Goal: Task Accomplishment & Management: Manage account settings

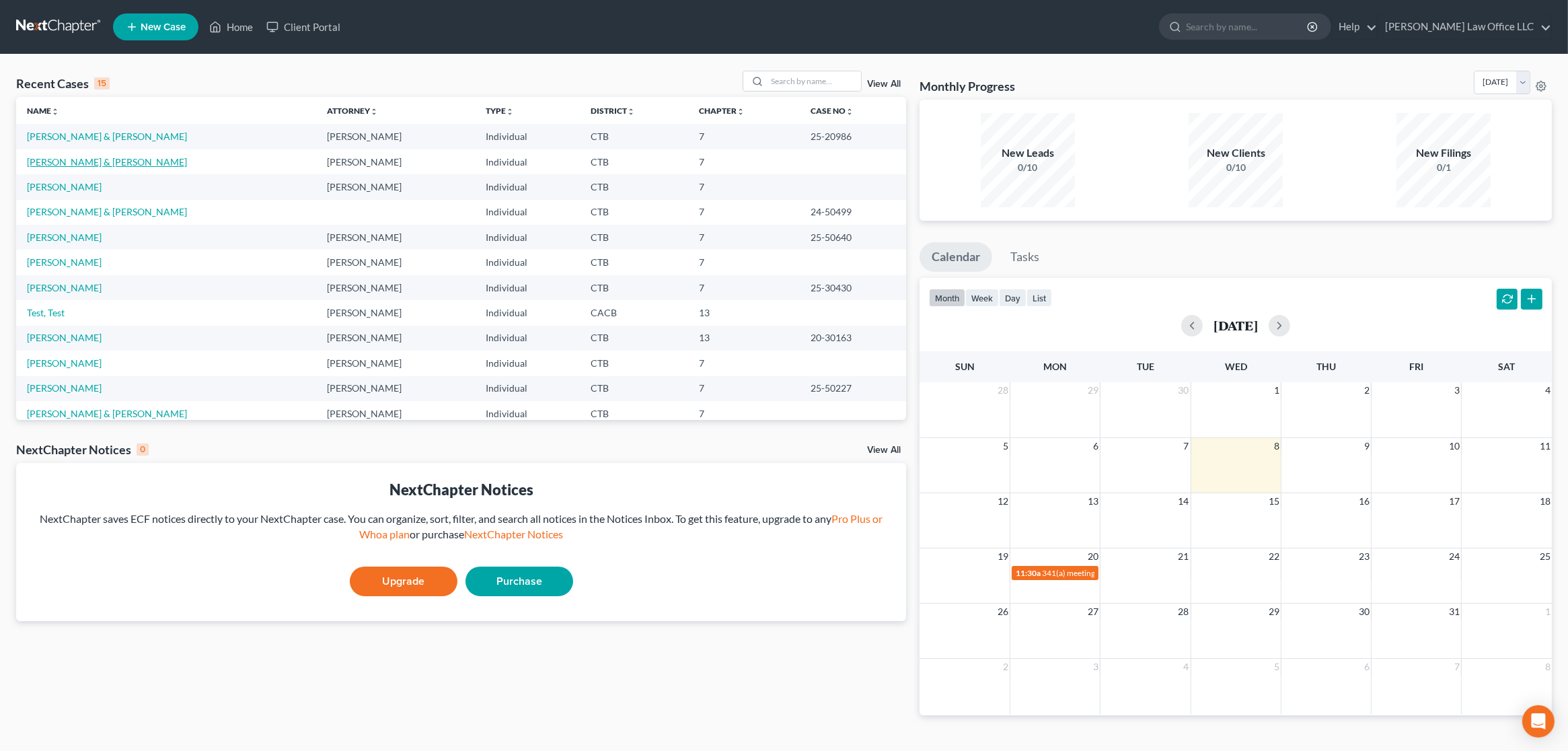
click at [98, 164] on link "[PERSON_NAME] & [PERSON_NAME]" at bounding box center [107, 162] width 160 height 11
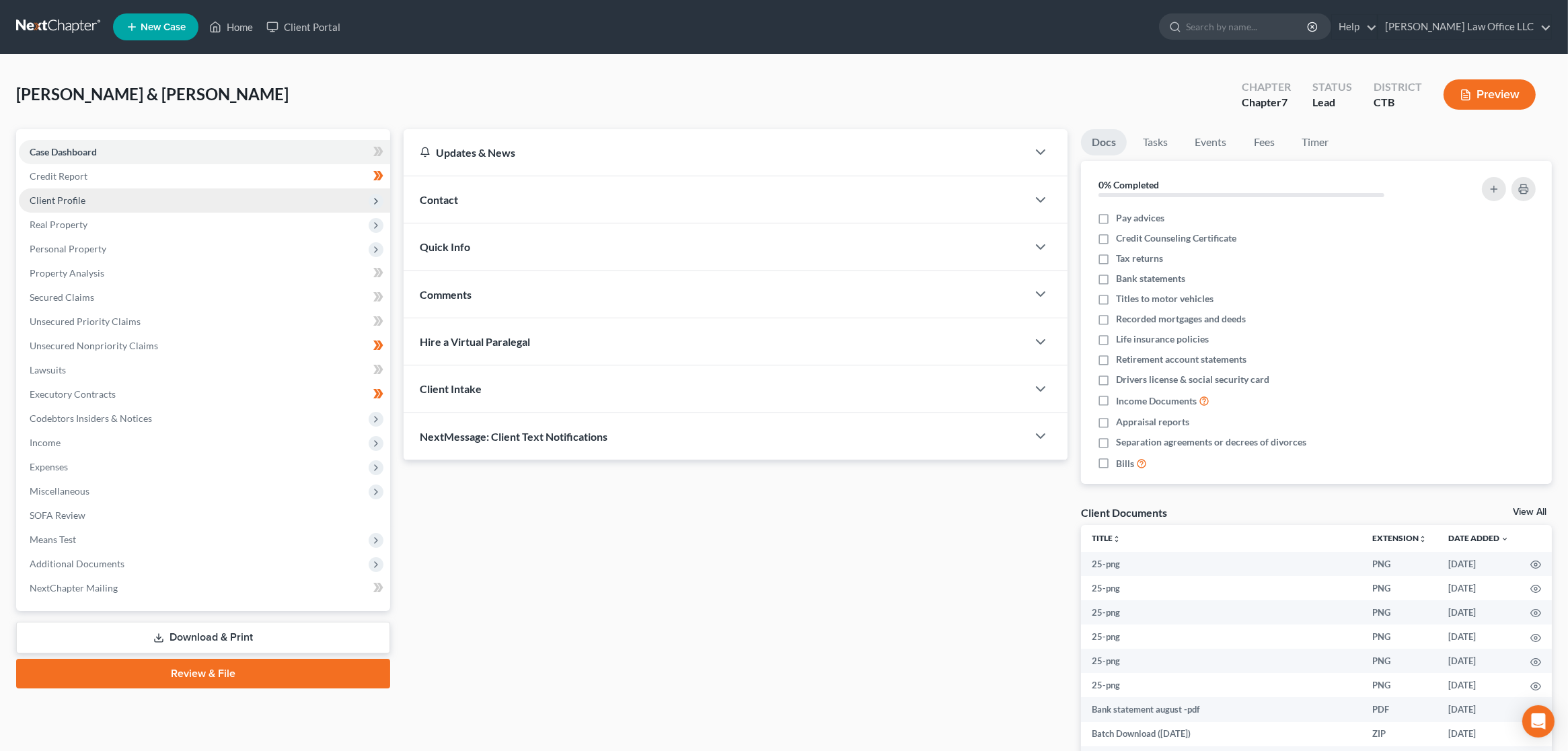
click at [116, 200] on span "Client Profile" at bounding box center [205, 200] width 371 height 24
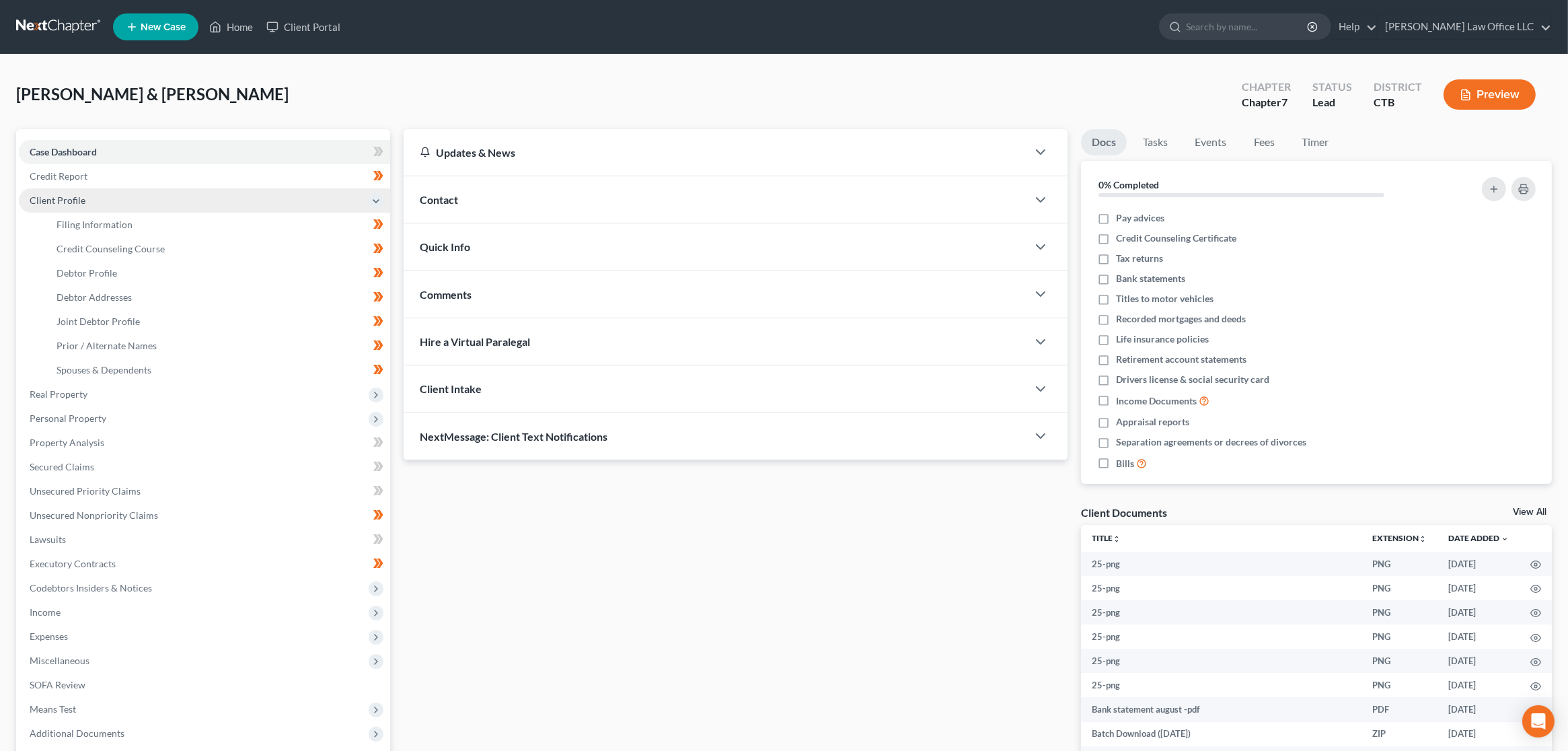
click at [116, 200] on span "Client Profile" at bounding box center [205, 200] width 371 height 24
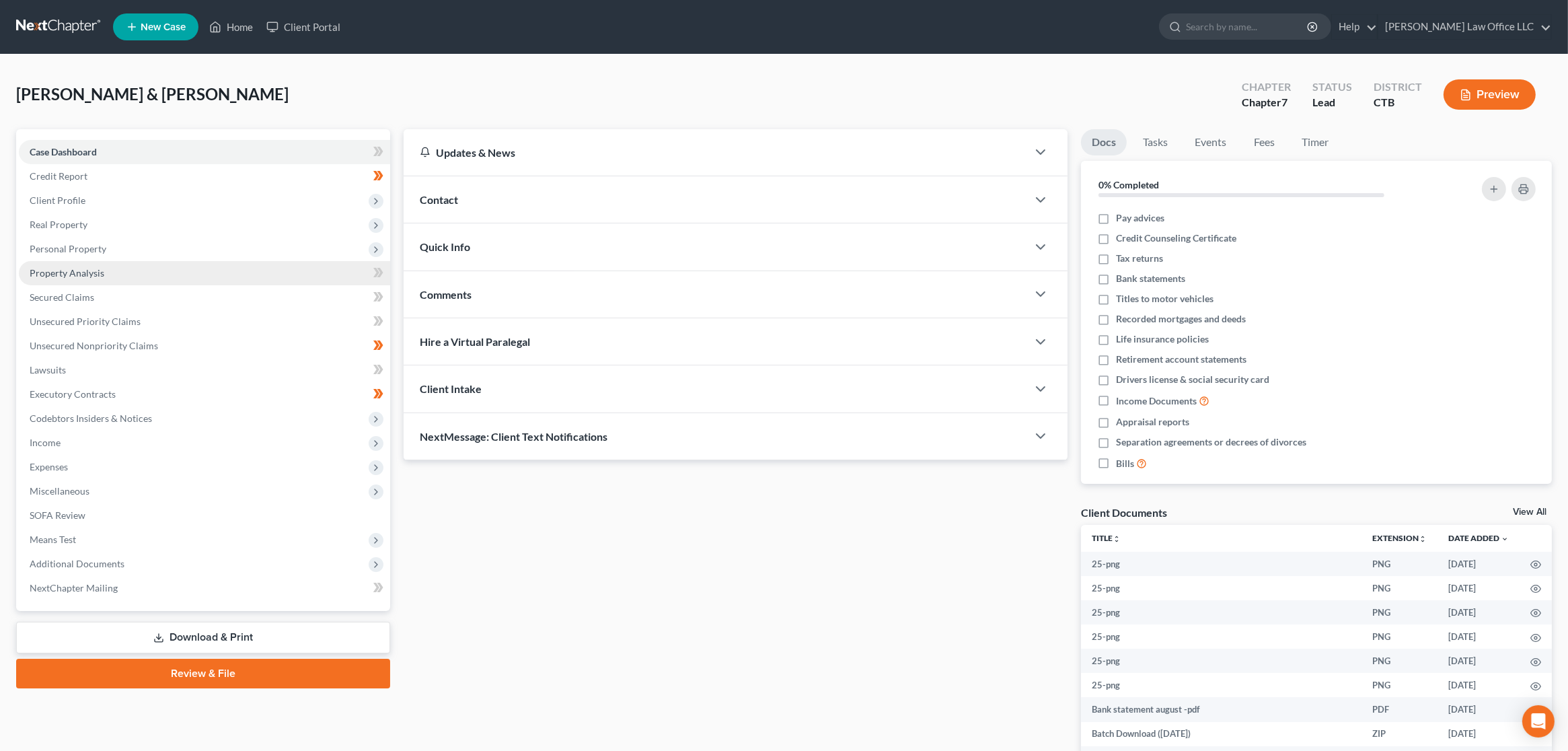
click at [131, 275] on link "Property Analysis" at bounding box center [205, 273] width 371 height 24
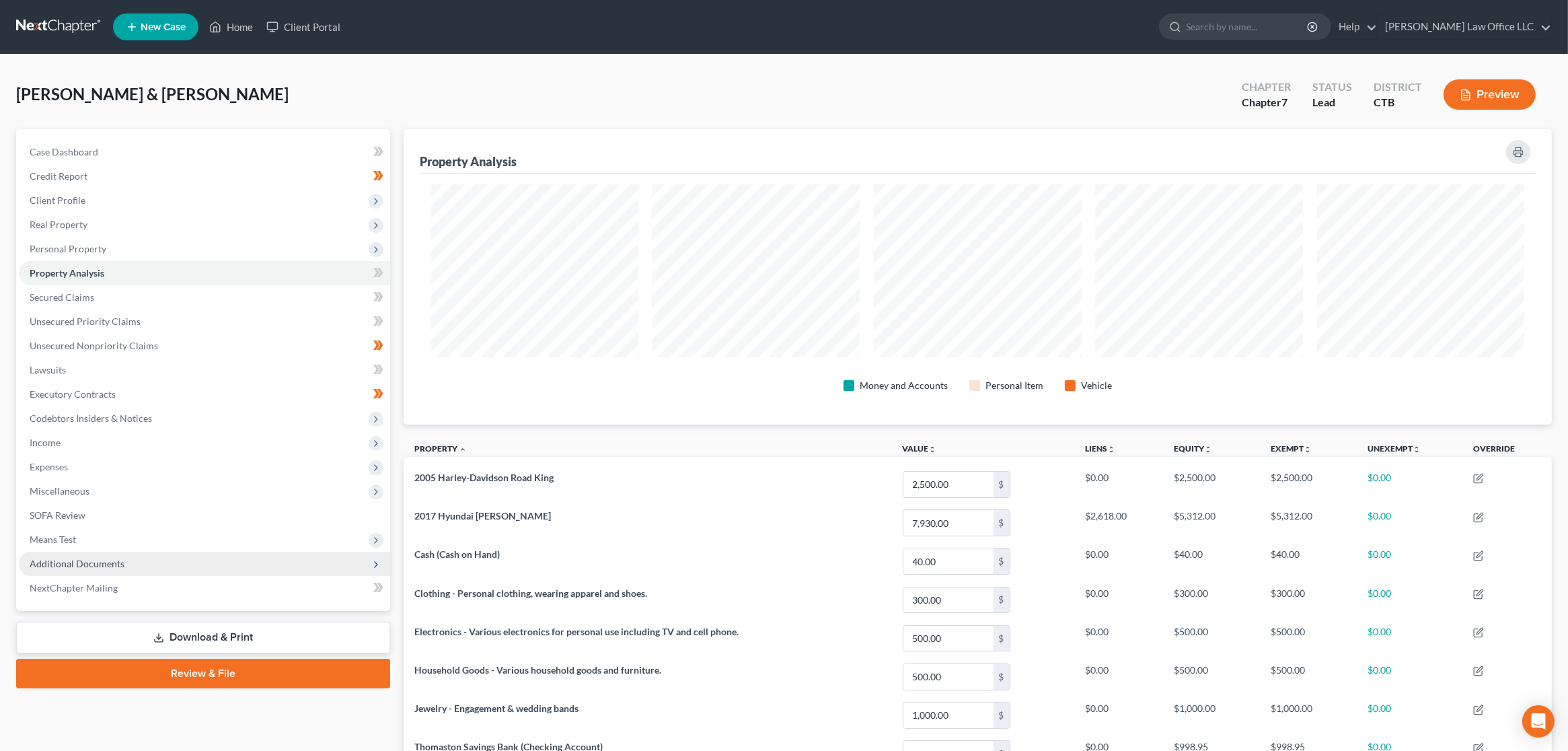
click at [116, 567] on span "Additional Documents" at bounding box center [77, 563] width 95 height 11
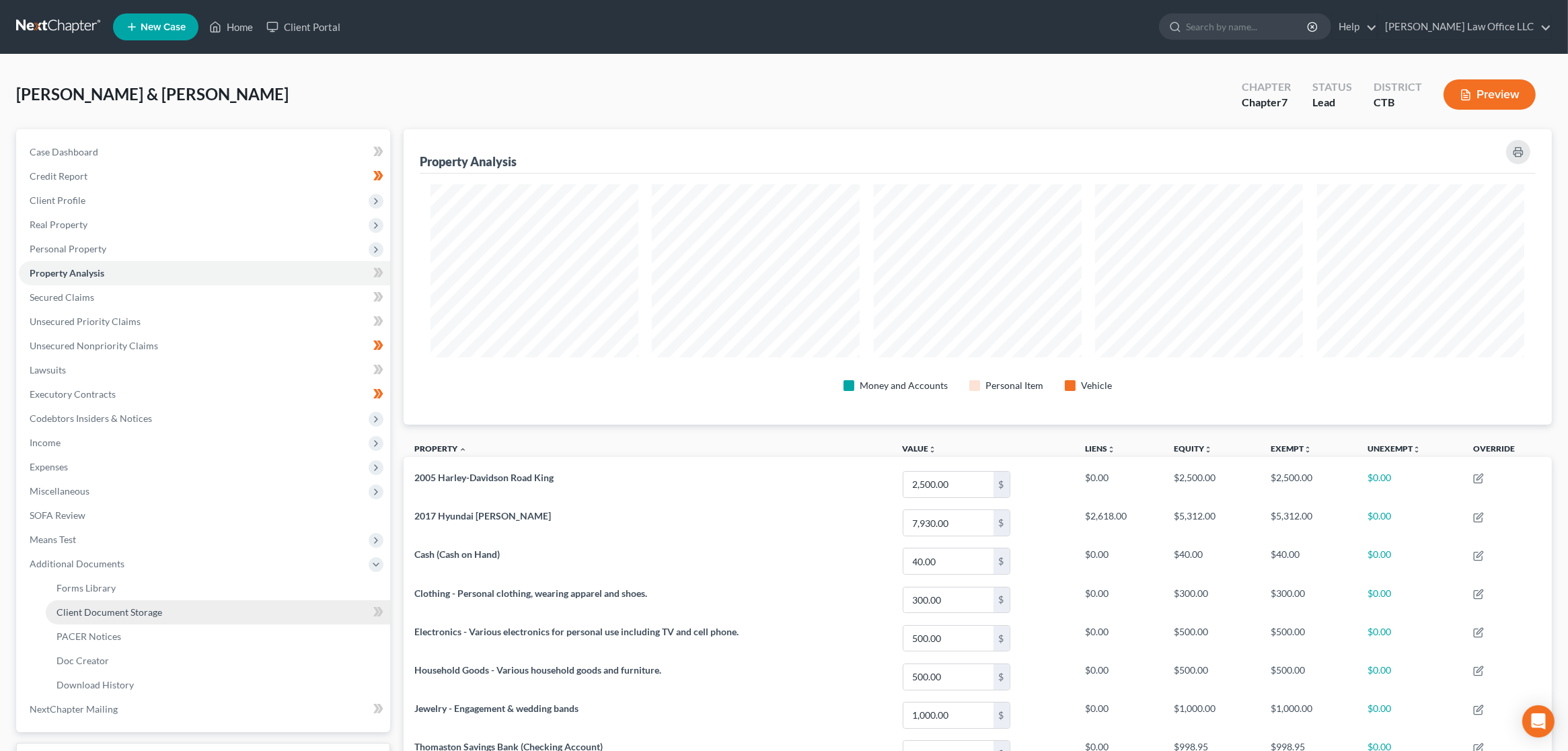
click at [116, 615] on span "Client Document Storage" at bounding box center [109, 612] width 105 height 11
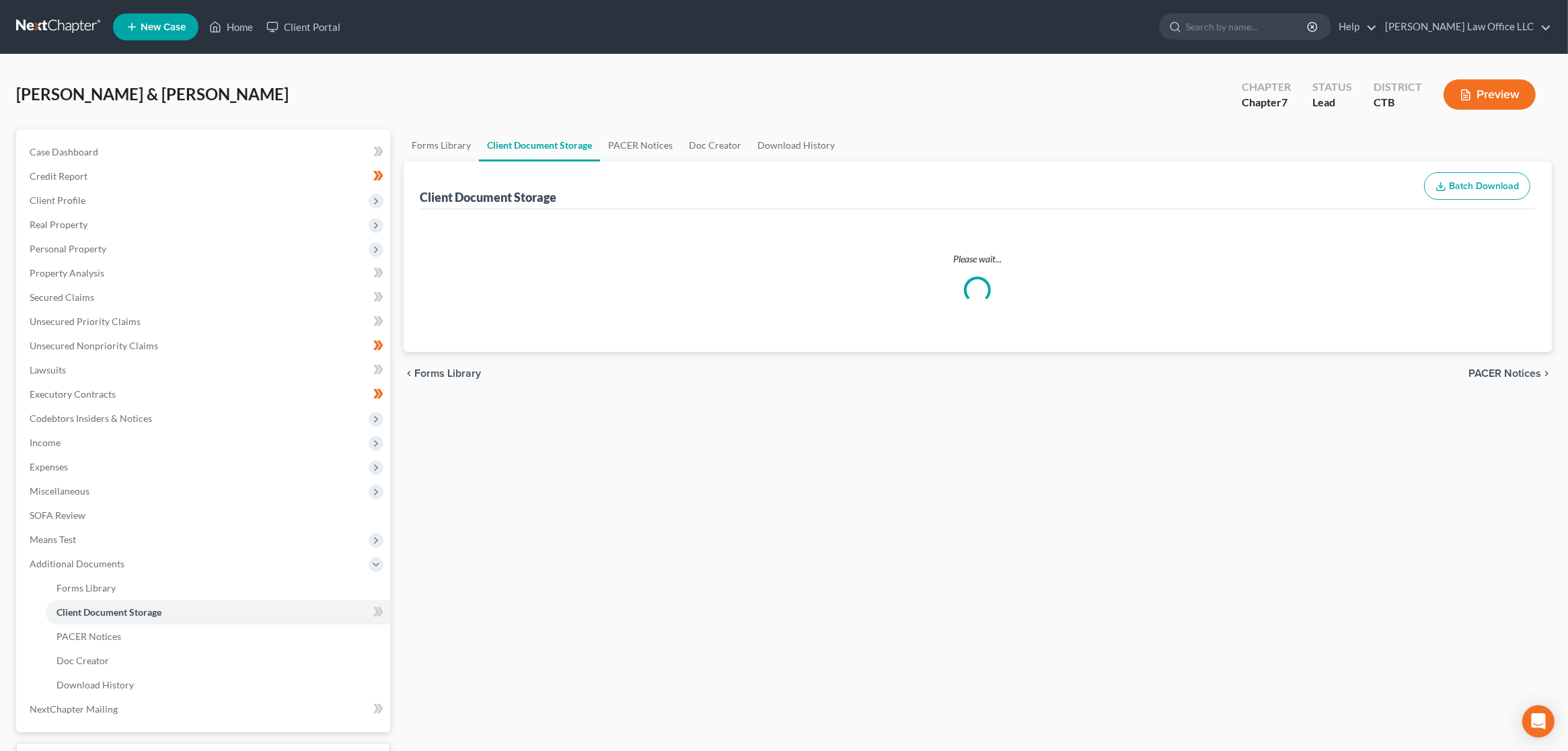
select select "0"
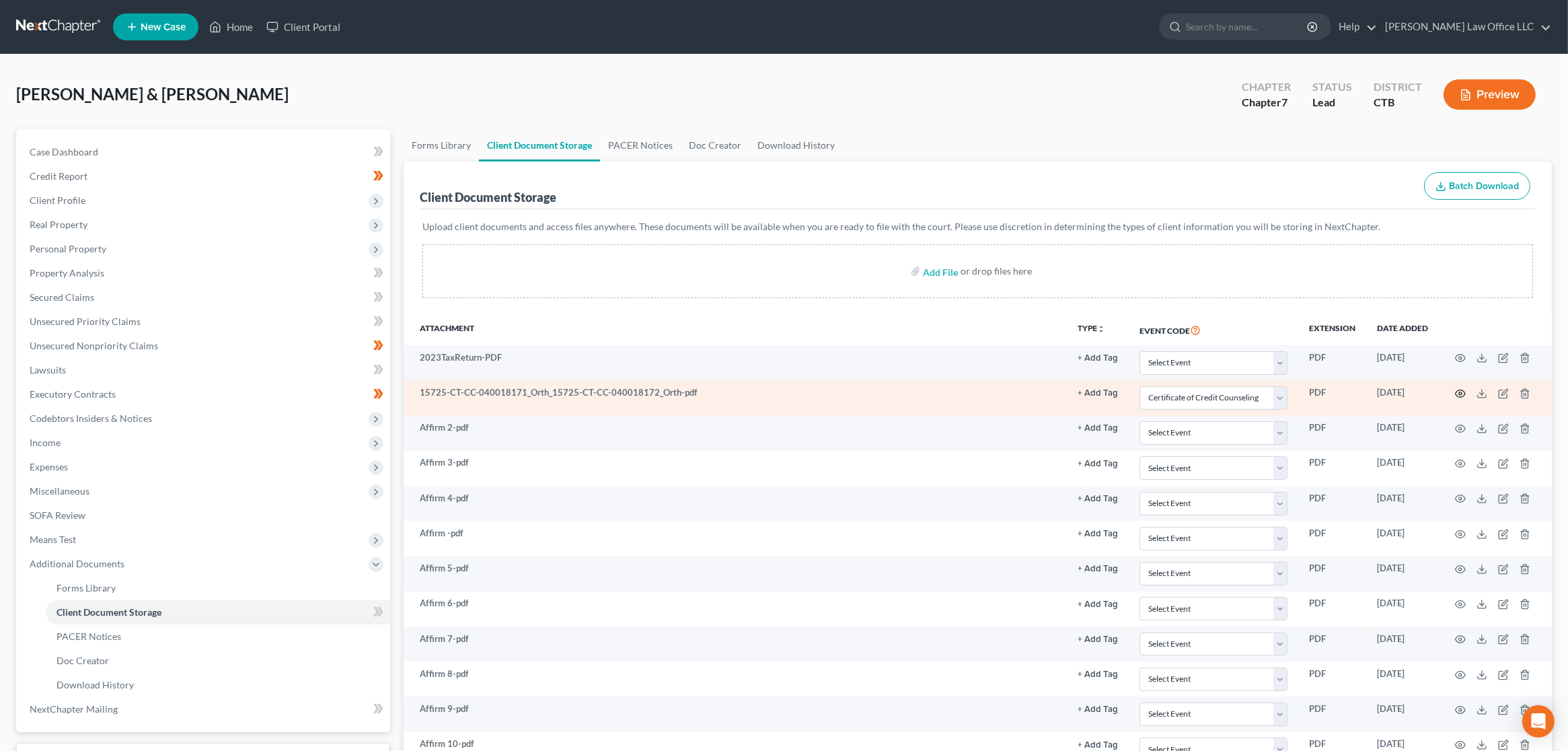
click at [1457, 392] on icon "button" at bounding box center [1460, 393] width 11 height 11
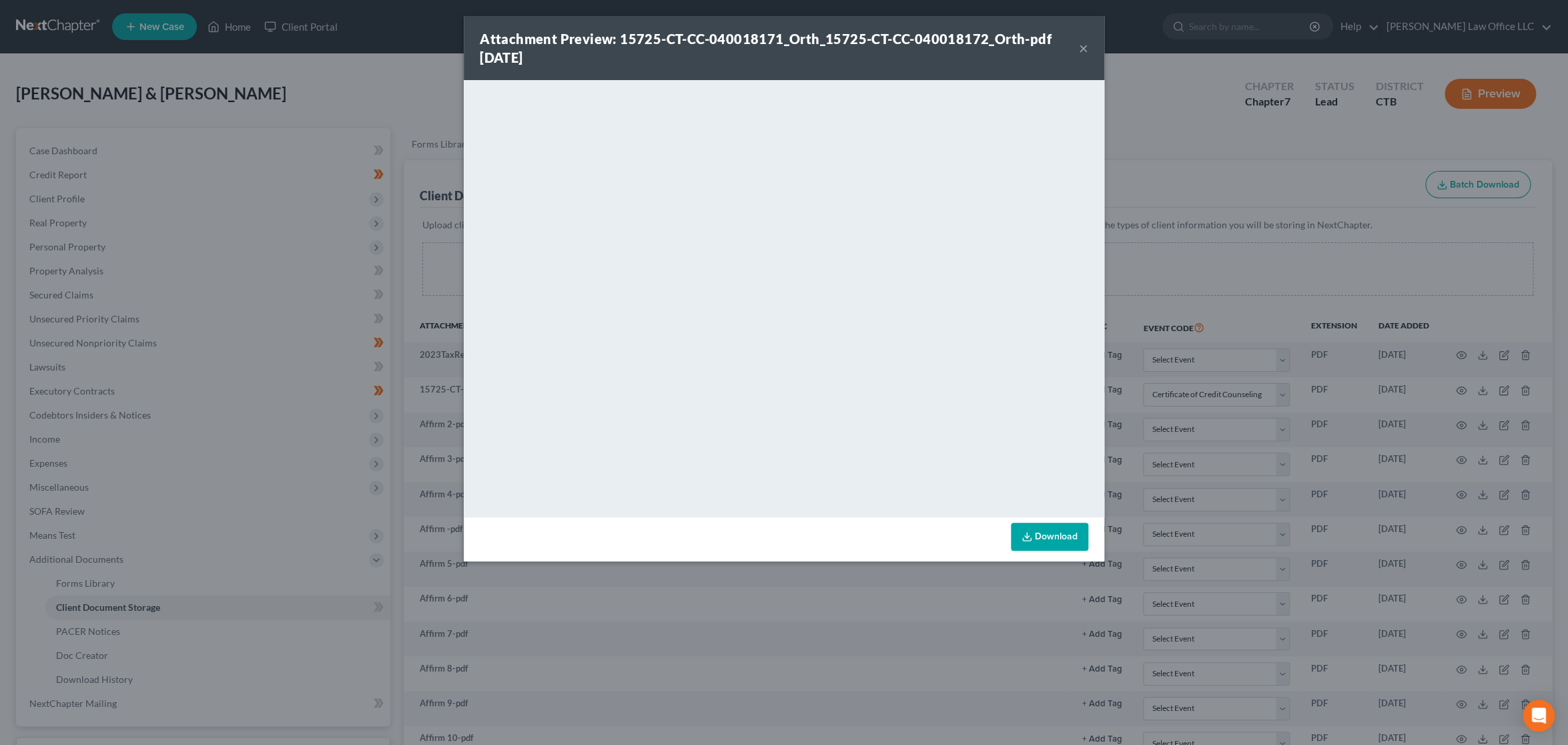
click at [1083, 46] on button "×" at bounding box center [1083, 47] width 9 height 16
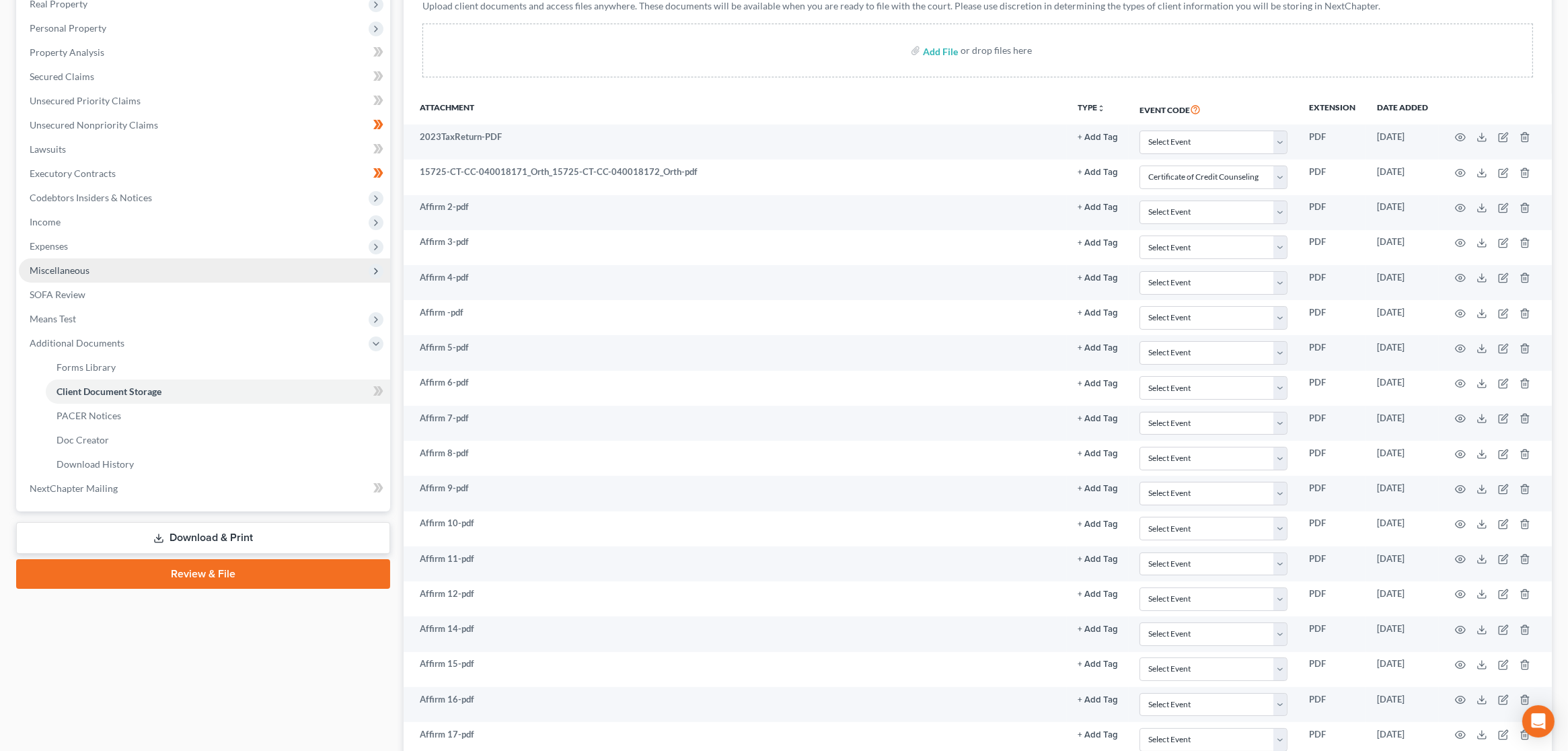
scroll to position [224, 0]
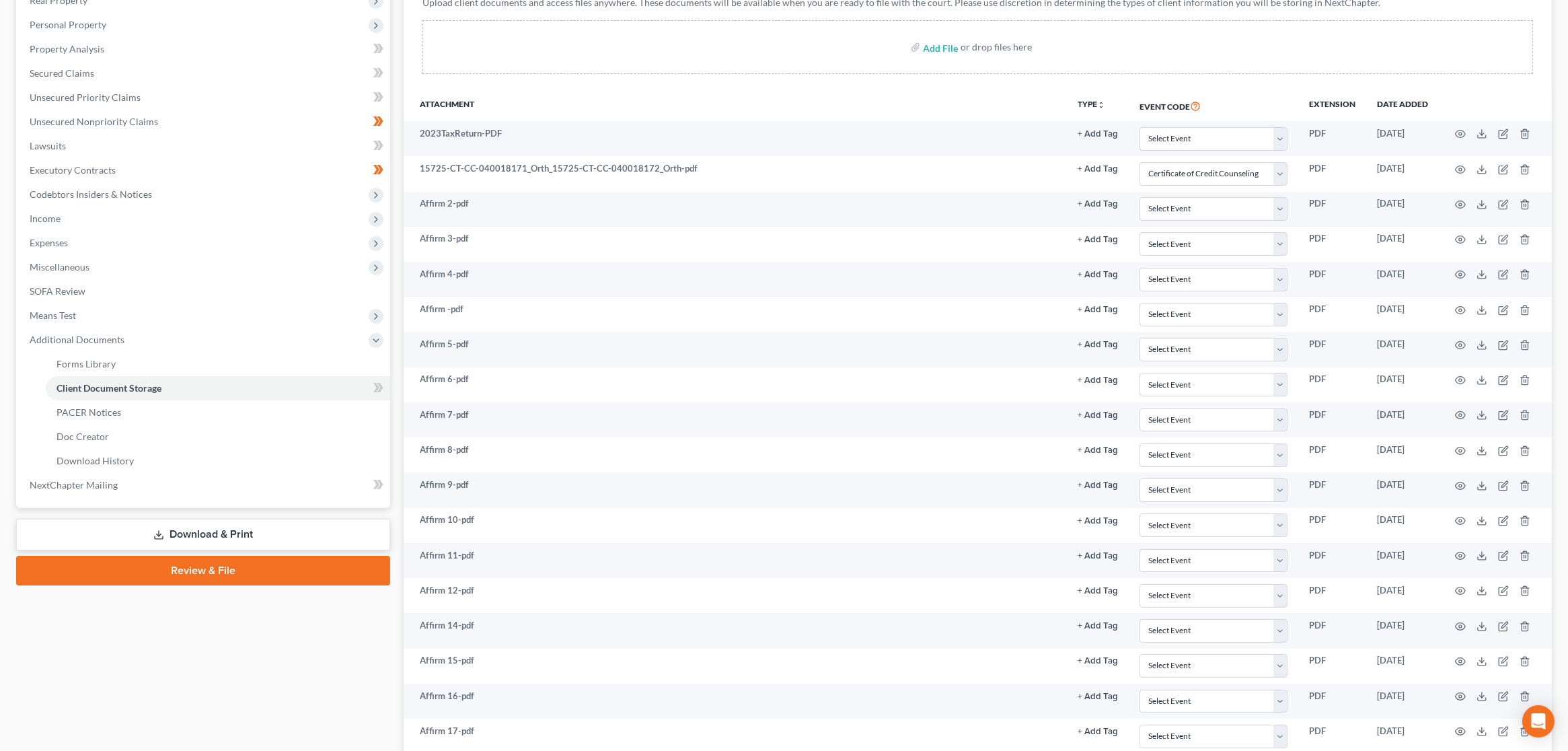
click at [259, 571] on link "Review & File" at bounding box center [203, 571] width 374 height 30
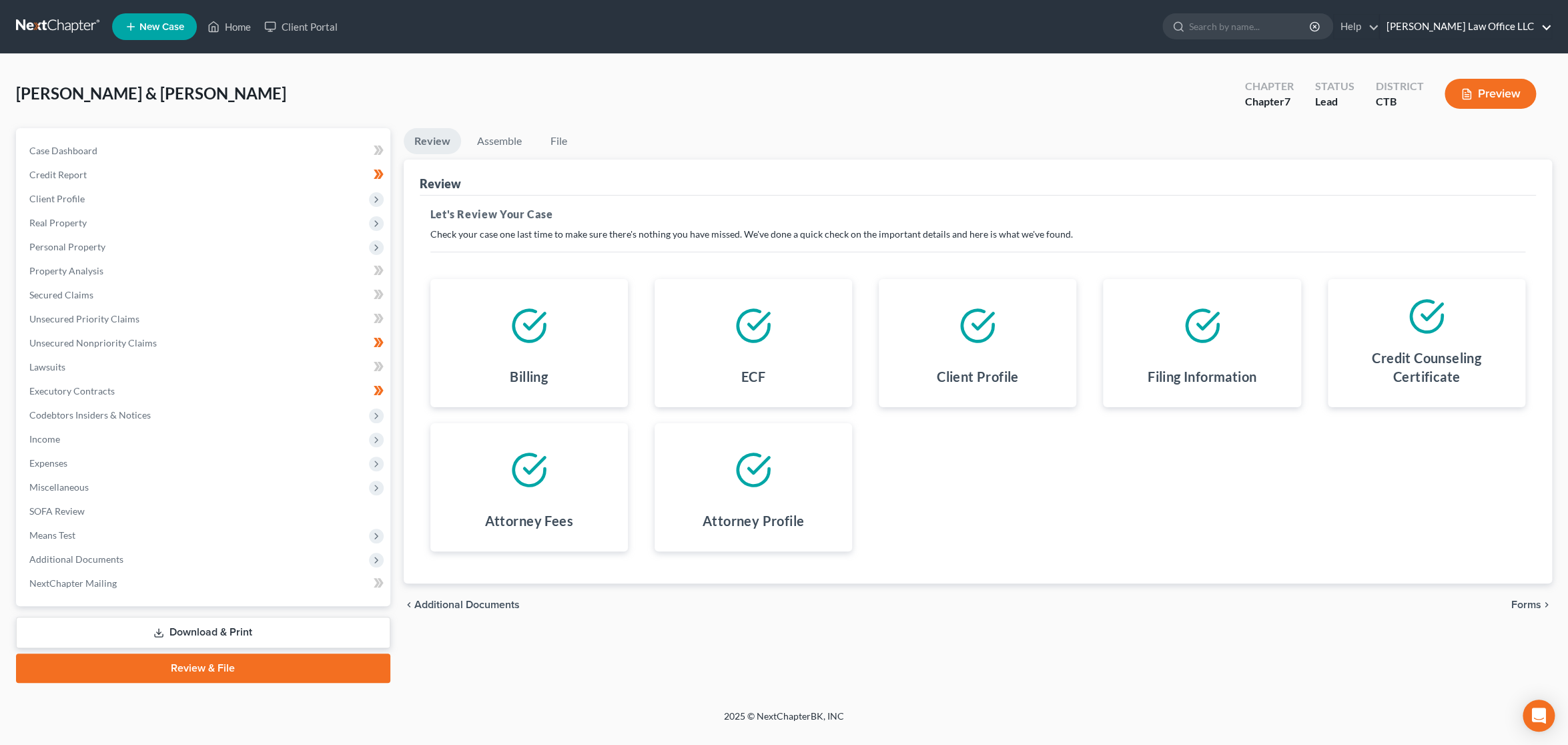
click at [1472, 31] on link "[PERSON_NAME] Law Office LLC" at bounding box center [1466, 27] width 172 height 24
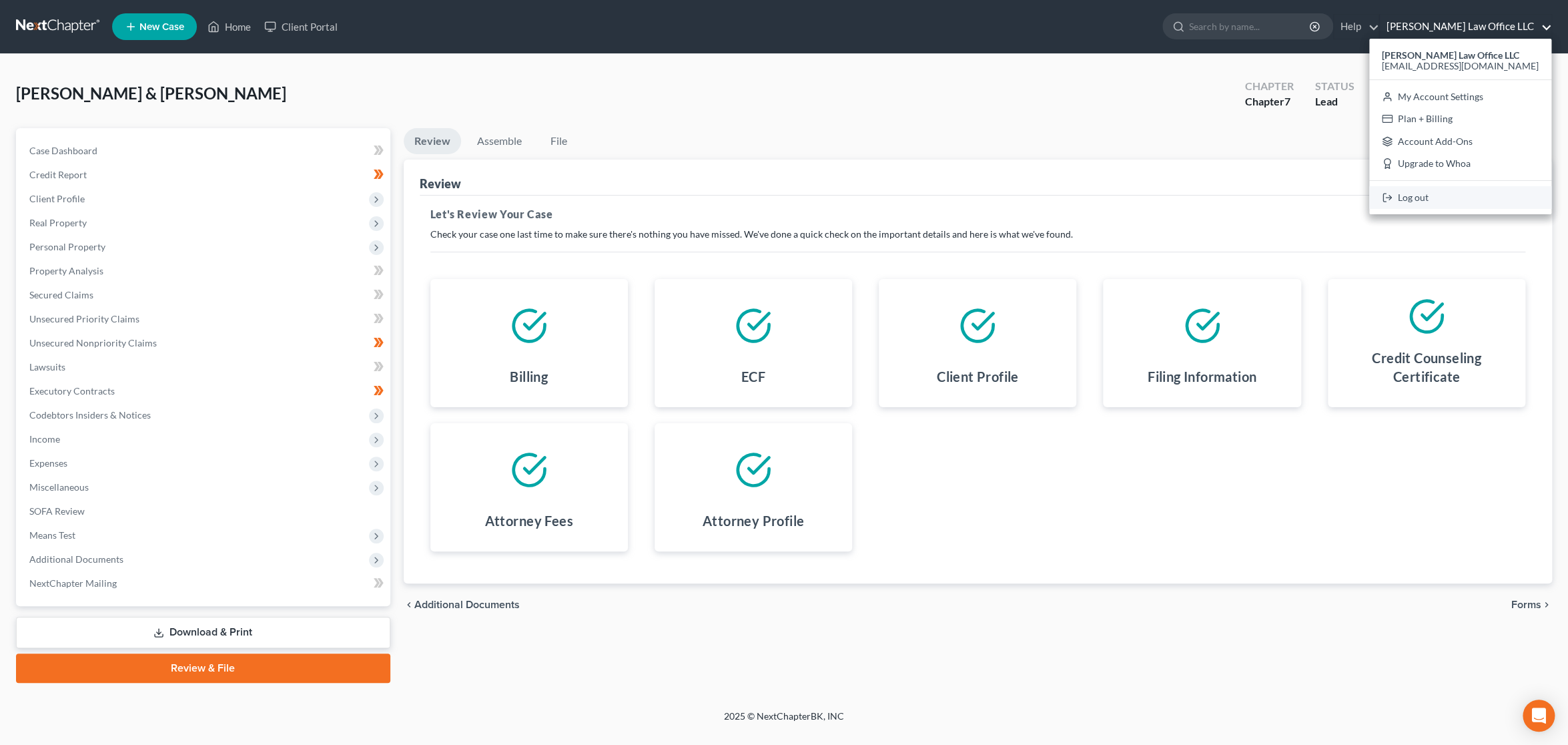
click at [1476, 201] on link "Log out" at bounding box center [1460, 197] width 182 height 23
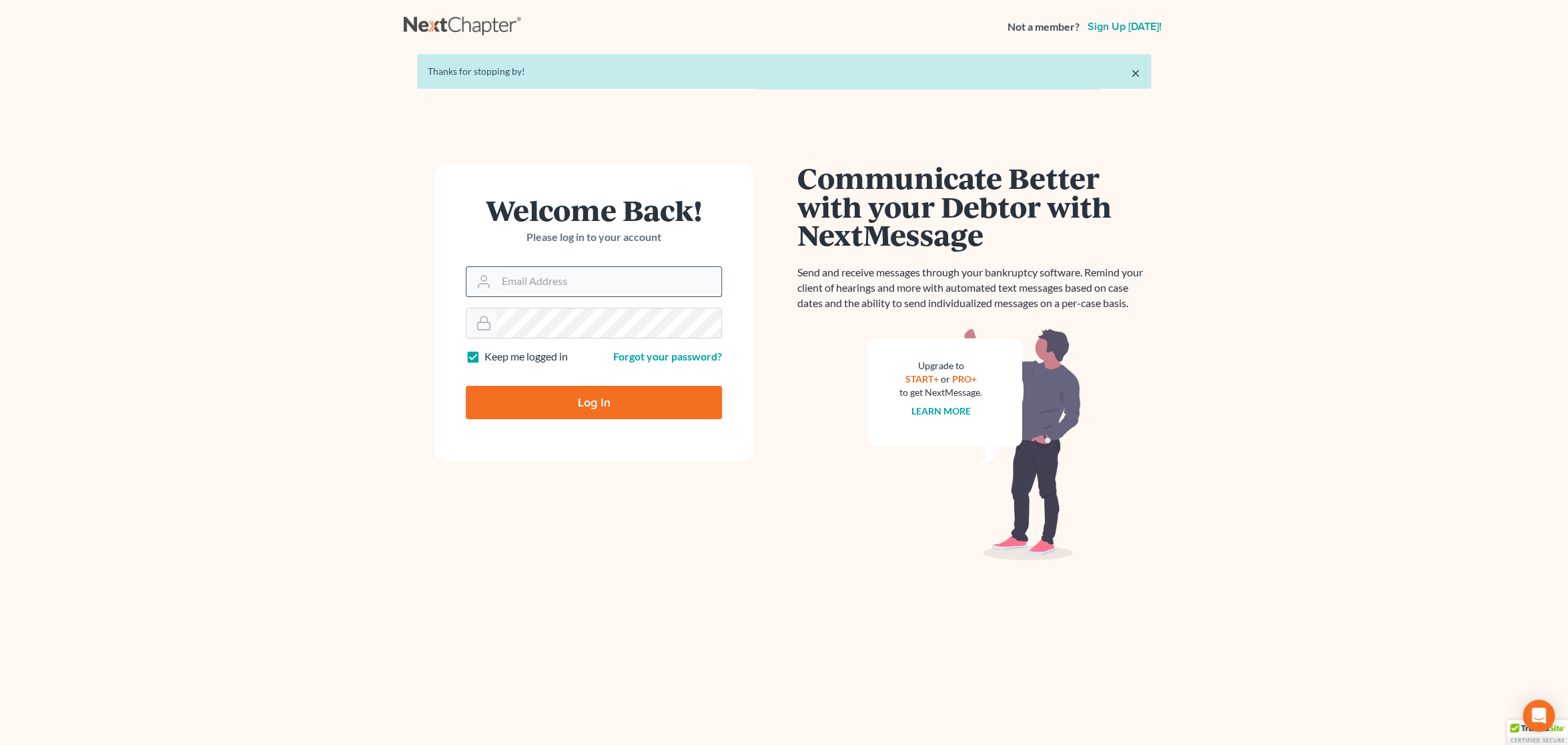
click at [604, 276] on input "Email Address" at bounding box center [609, 282] width 225 height 29
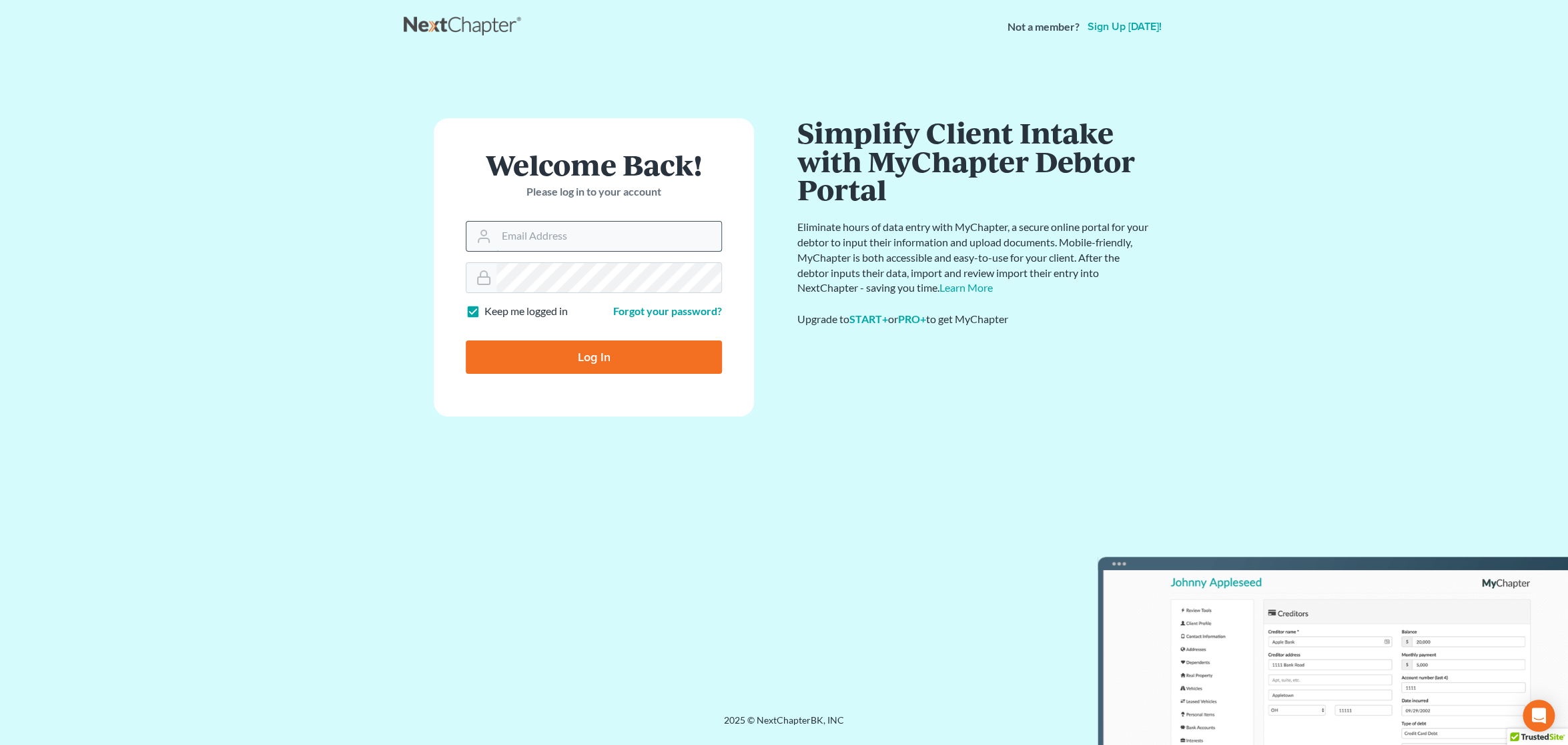
type input "rose@blondinlaw.com"
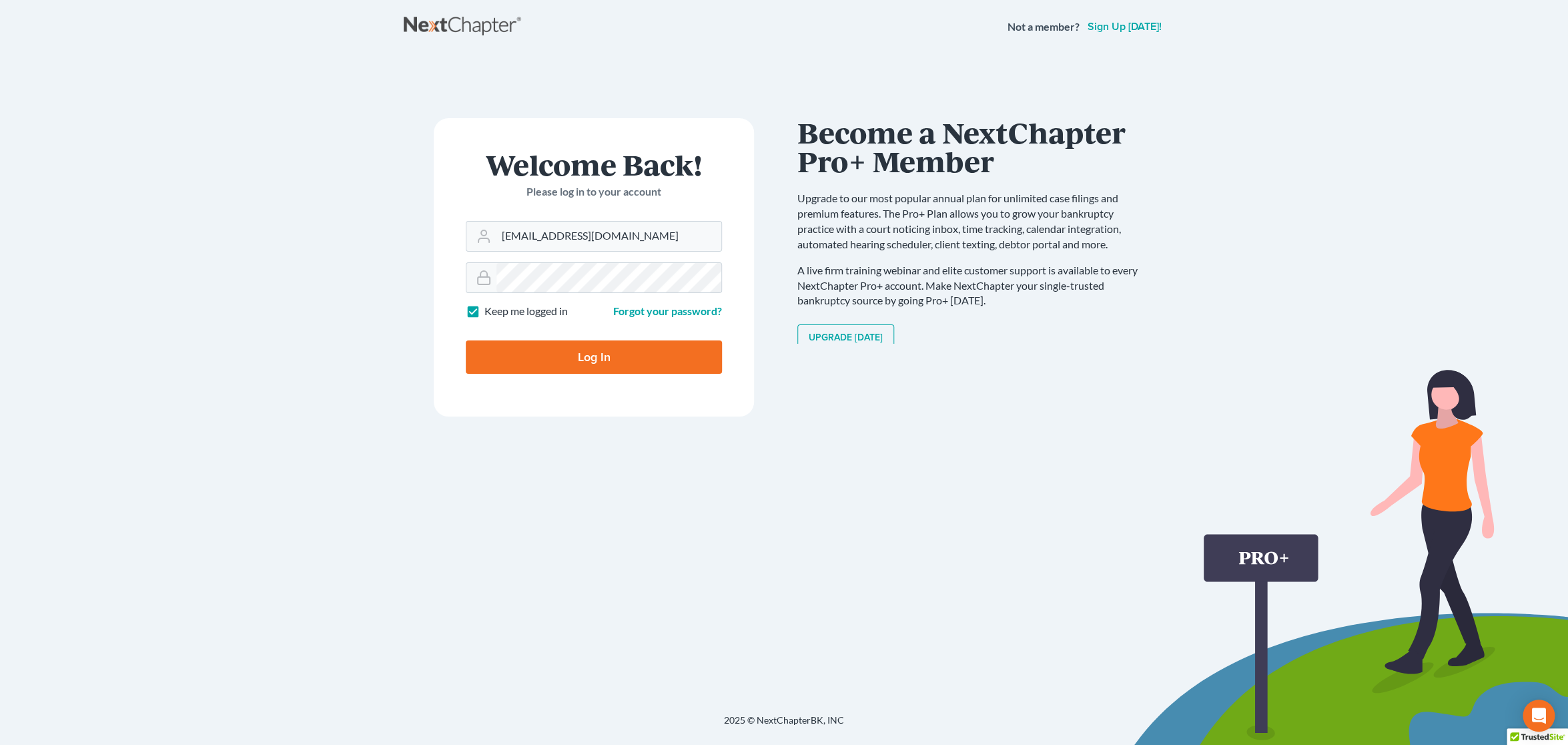
click at [626, 368] on input "Log In" at bounding box center [594, 357] width 257 height 33
type input "Thinking..."
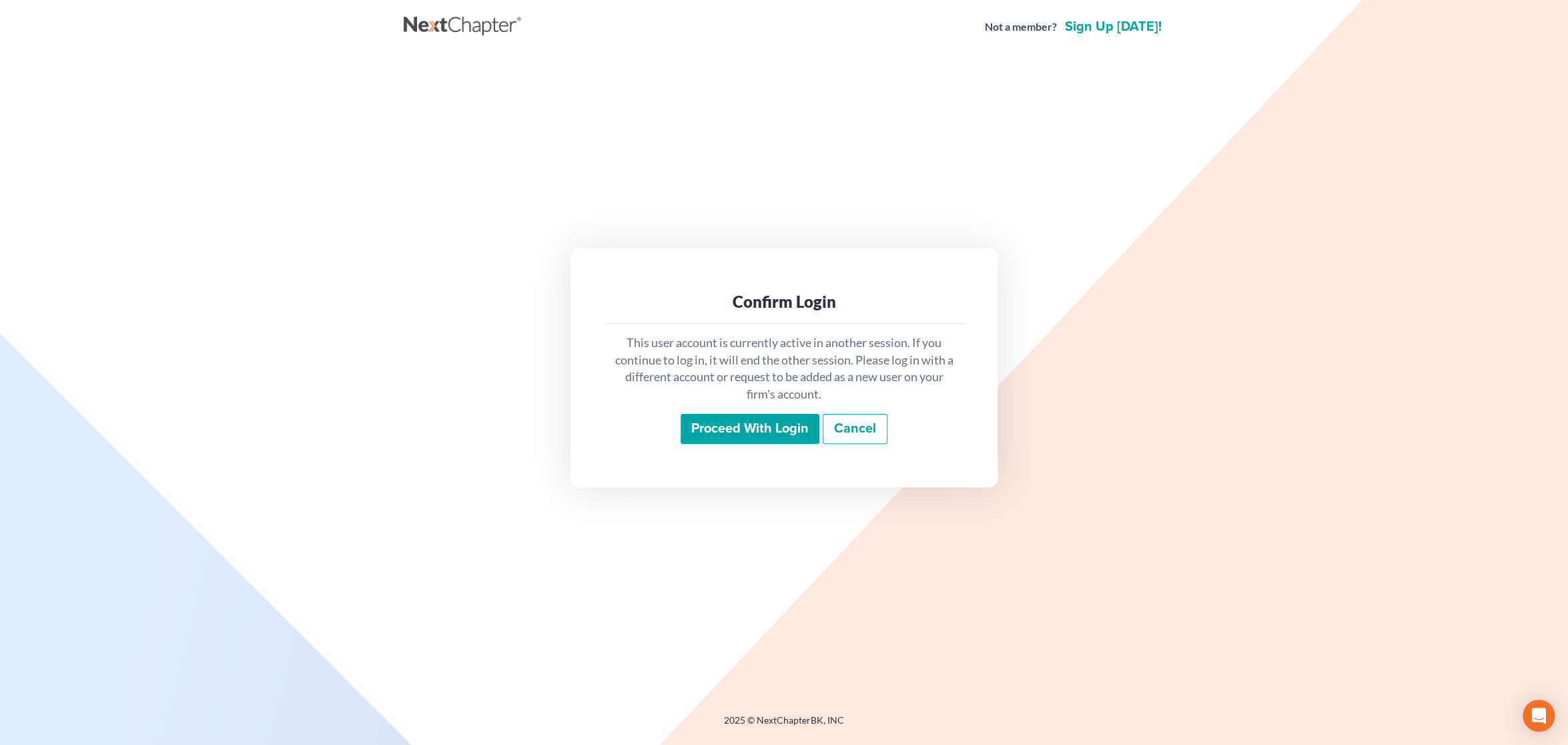
click at [748, 430] on input "Proceed with login" at bounding box center [749, 429] width 139 height 31
